Goal: Information Seeking & Learning: Learn about a topic

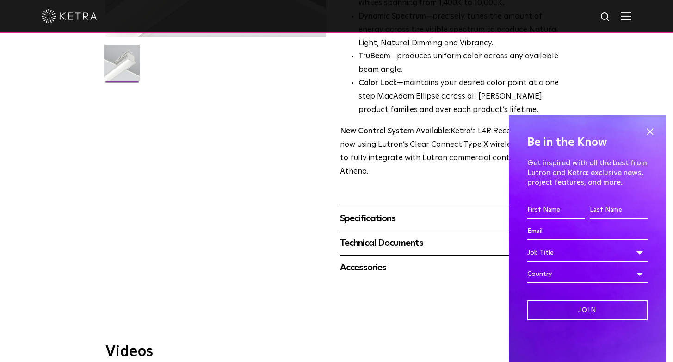
scroll to position [252, 0]
click at [653, 132] on span at bounding box center [650, 131] width 14 height 14
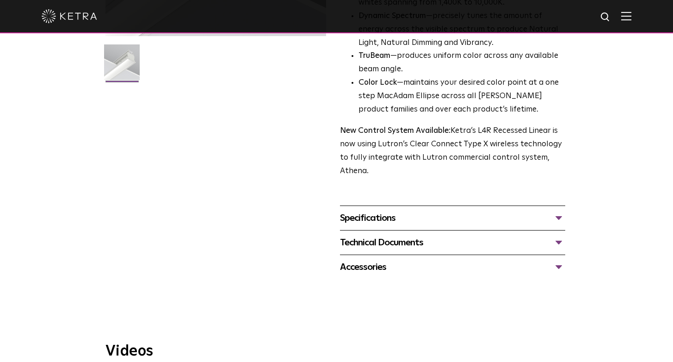
click at [368, 210] on div "Specifications" at bounding box center [452, 217] width 225 height 15
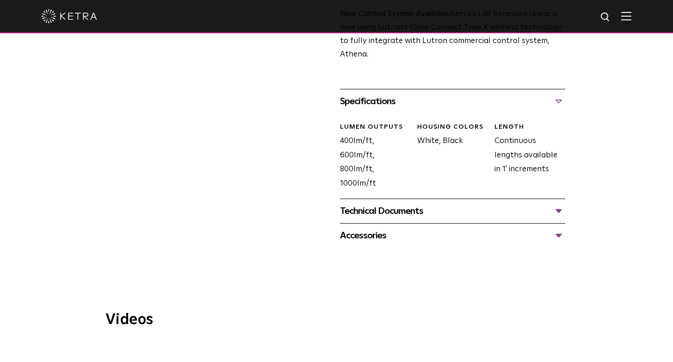
scroll to position [368, 0]
click at [383, 229] on div "Accessories" at bounding box center [452, 236] width 225 height 15
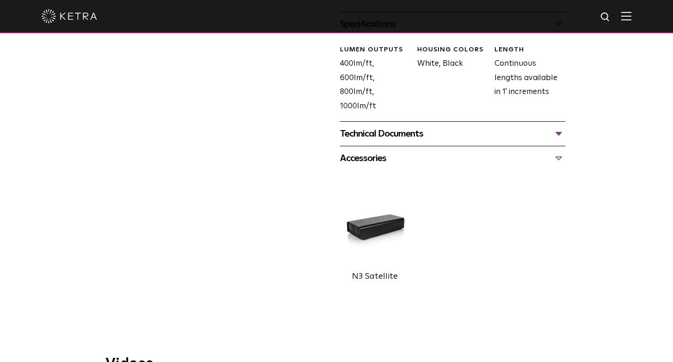
scroll to position [439, 0]
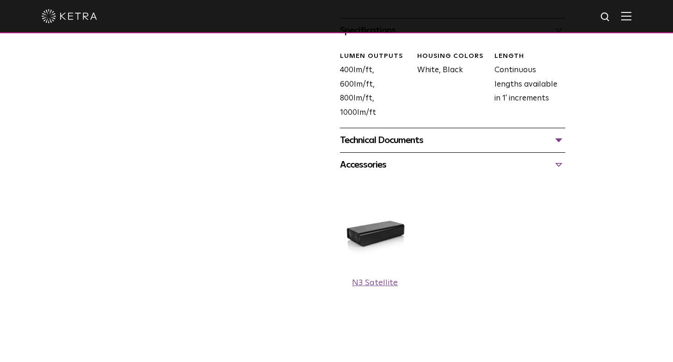
click at [372, 225] on img at bounding box center [375, 234] width 70 height 79
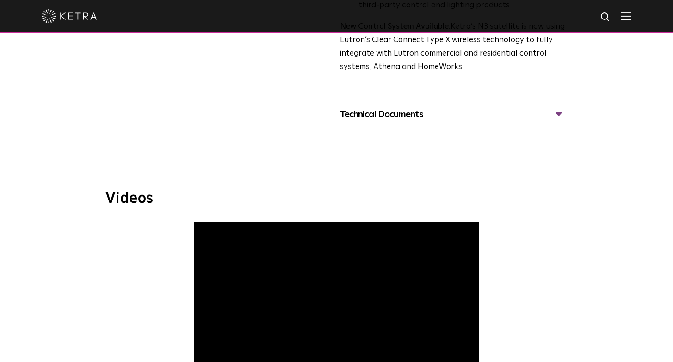
scroll to position [332, 0]
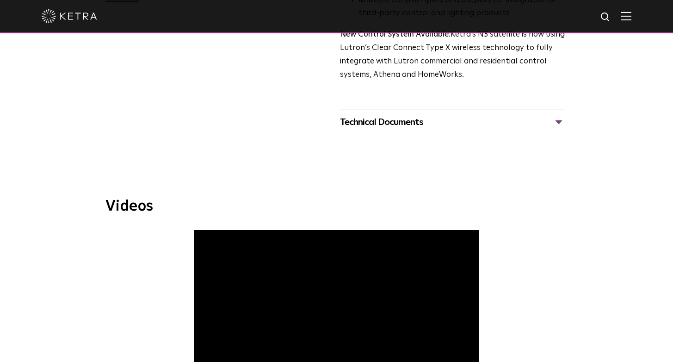
click at [561, 115] on div "Technical Documents" at bounding box center [452, 122] width 225 height 15
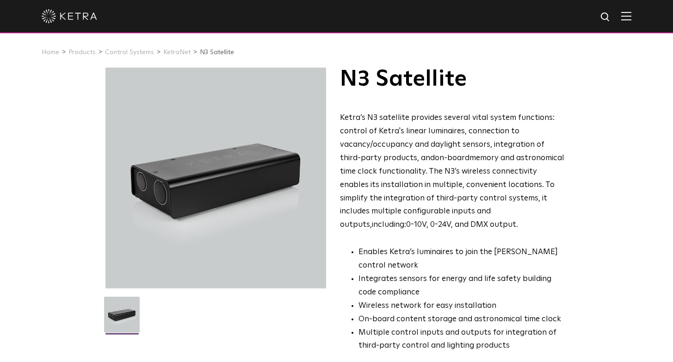
scroll to position [0, 0]
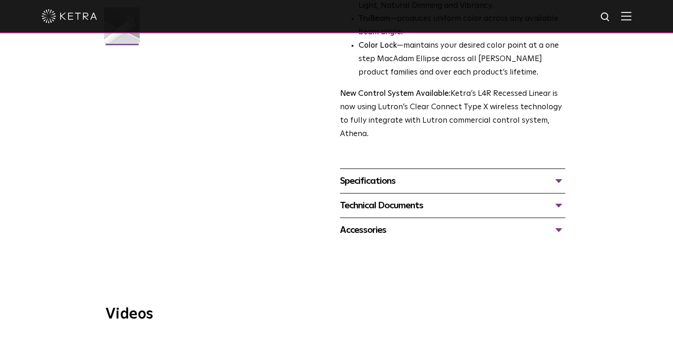
scroll to position [290, 0]
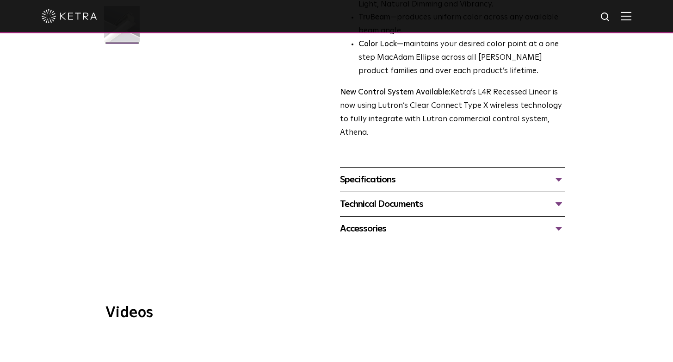
click at [386, 172] on div "Specifications" at bounding box center [452, 179] width 225 height 15
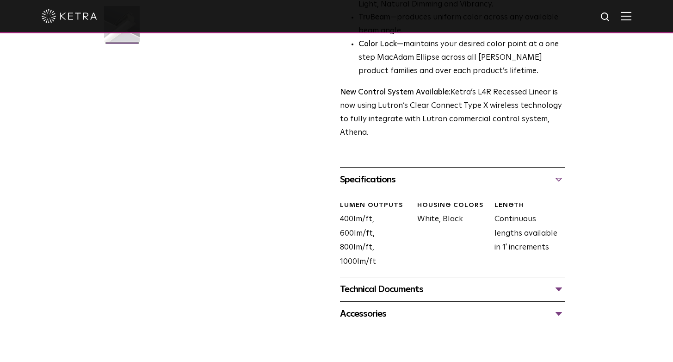
click at [390, 282] on div "Technical Documents" at bounding box center [452, 289] width 225 height 15
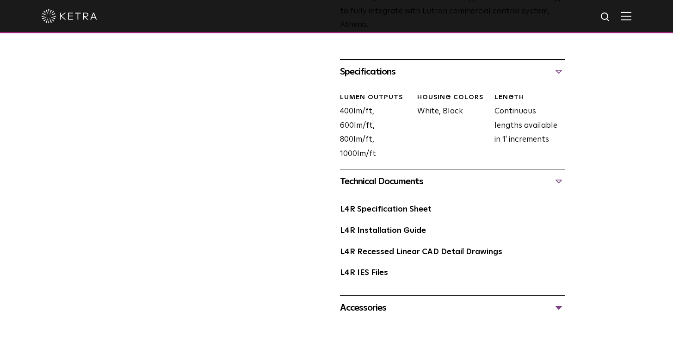
click at [381, 300] on div "Accessories" at bounding box center [452, 307] width 225 height 15
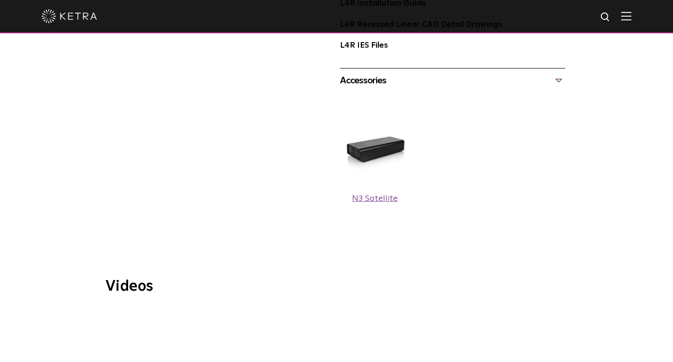
scroll to position [629, 0]
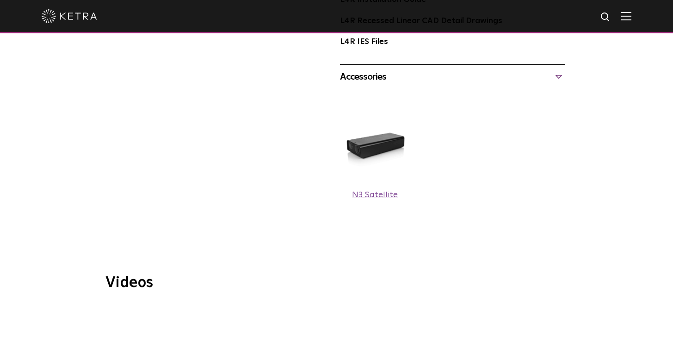
click at [382, 190] on label "N3 Satellite" at bounding box center [375, 194] width 46 height 8
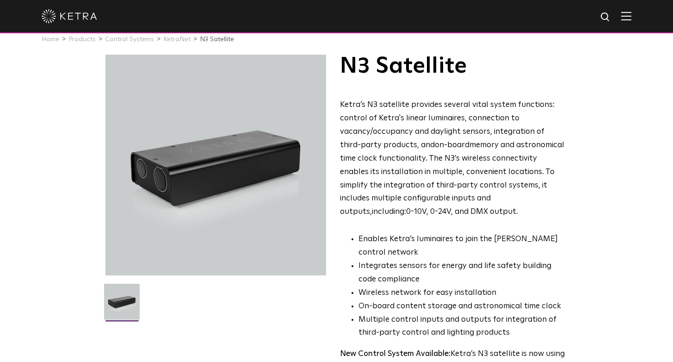
scroll to position [14, 0]
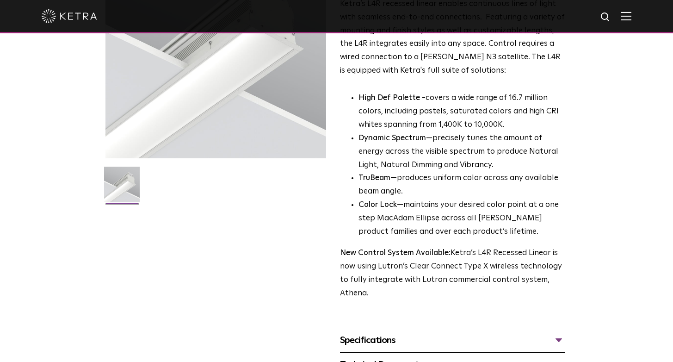
scroll to position [186, 0]
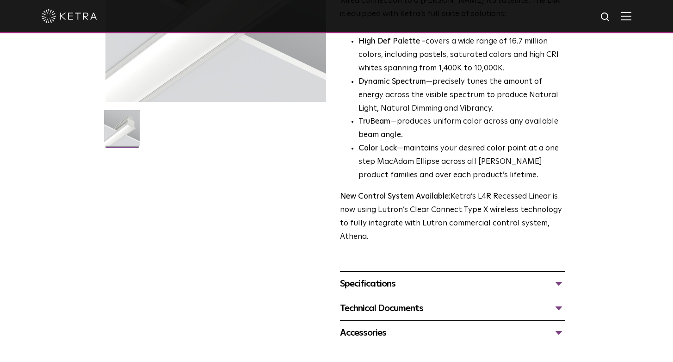
click at [554, 276] on div "Specifications" at bounding box center [452, 283] width 225 height 15
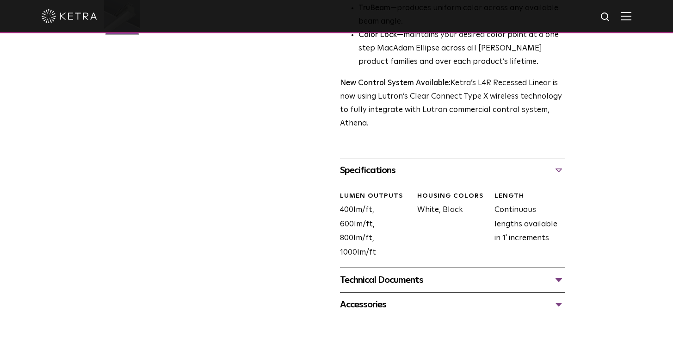
scroll to position [301, 0]
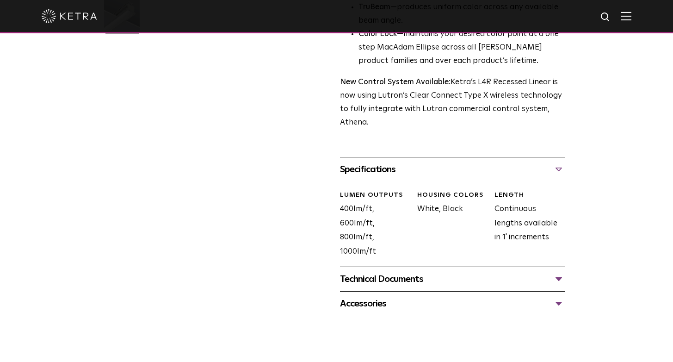
click at [560, 298] on div "Accessories" at bounding box center [452, 303] width 225 height 15
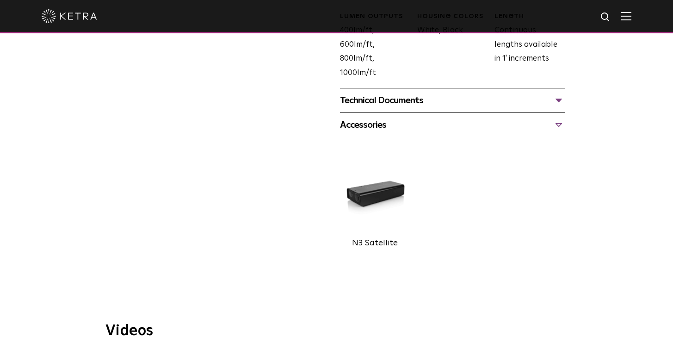
scroll to position [482, 0]
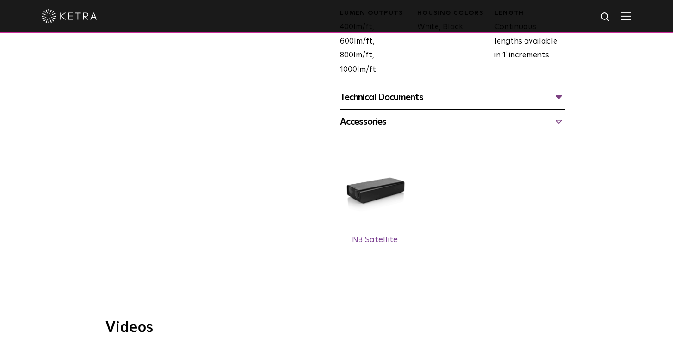
click at [393, 235] on label "N3 Satellite" at bounding box center [375, 239] width 46 height 8
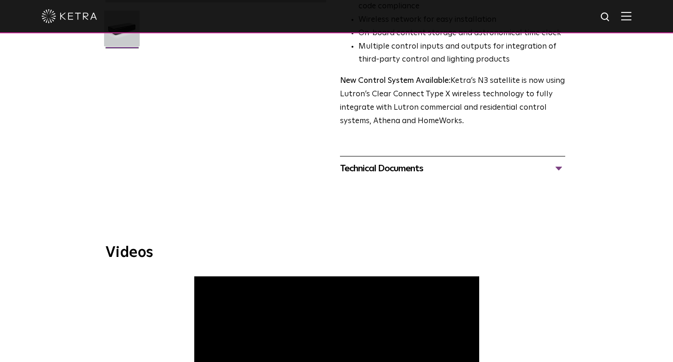
scroll to position [287, 0]
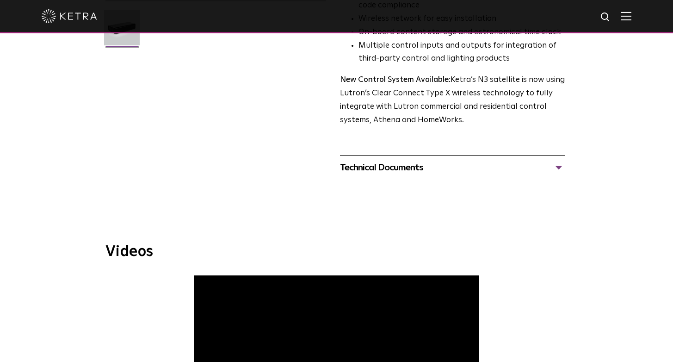
click at [559, 160] on div "Technical Documents" at bounding box center [452, 167] width 225 height 15
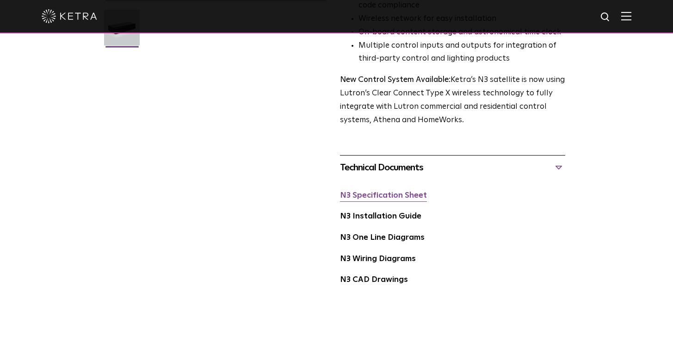
click at [390, 191] on link "N3 Specification Sheet" at bounding box center [383, 195] width 87 height 8
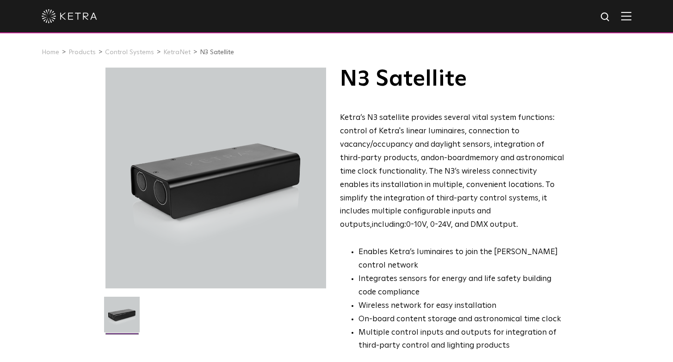
scroll to position [0, 0]
